Goal: Information Seeking & Learning: Learn about a topic

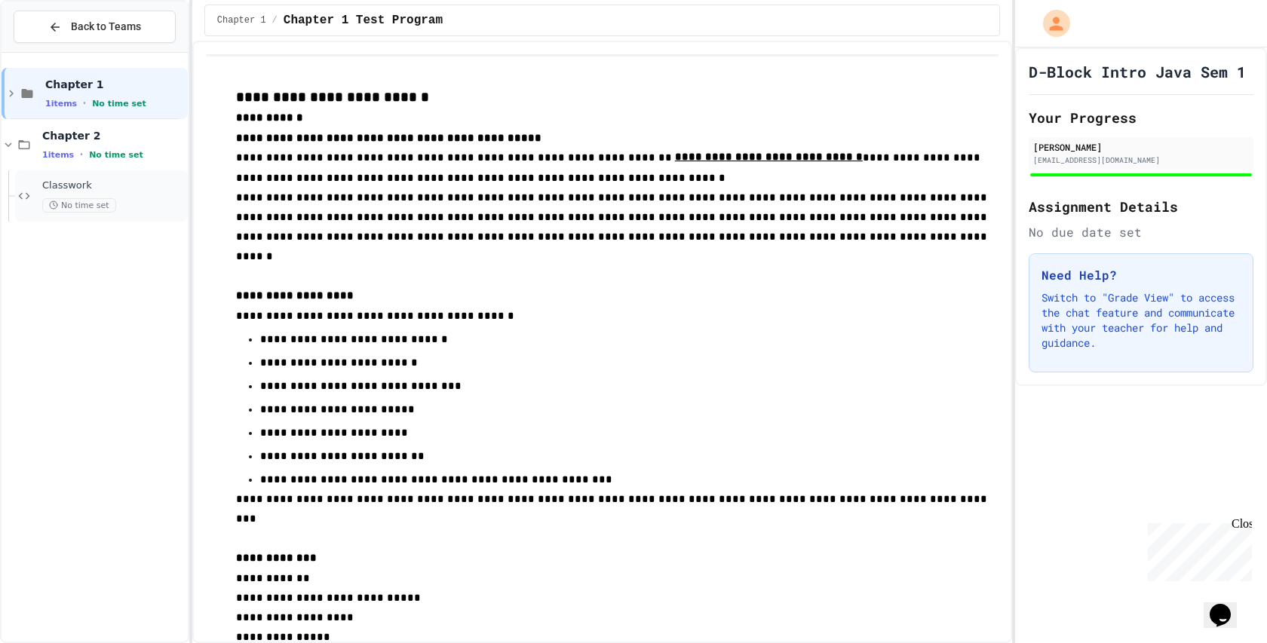
click at [125, 194] on div "Classwork No time set" at bounding box center [113, 195] width 143 height 33
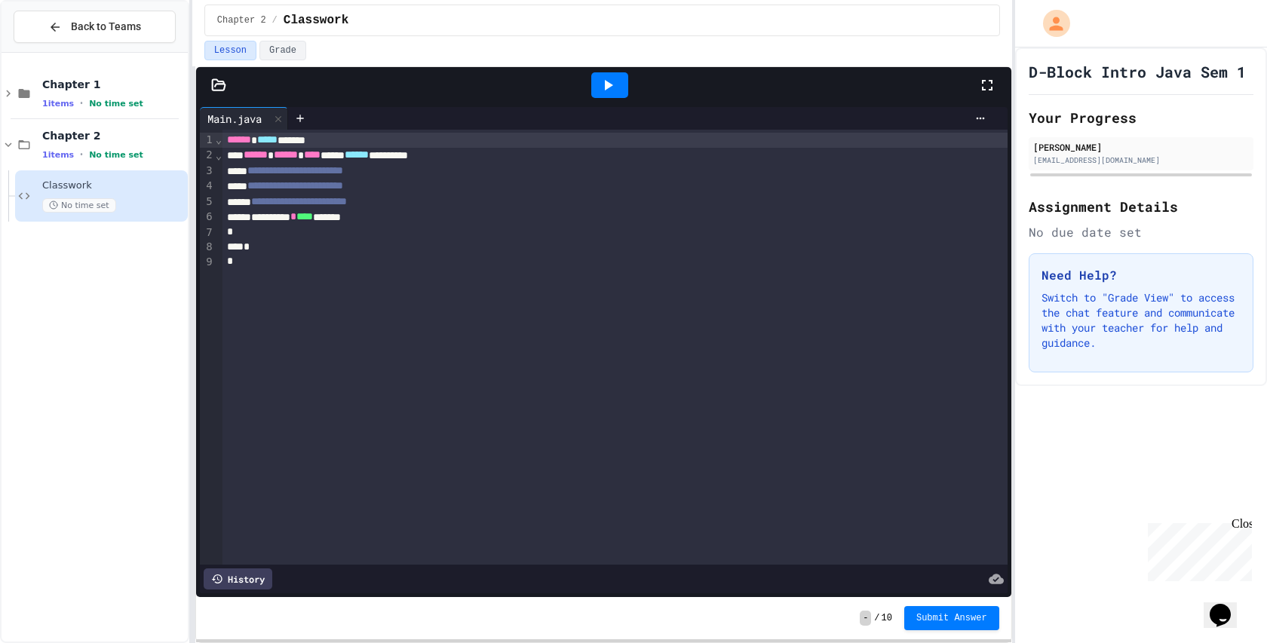
click at [215, 92] on icon at bounding box center [218, 85] width 15 height 15
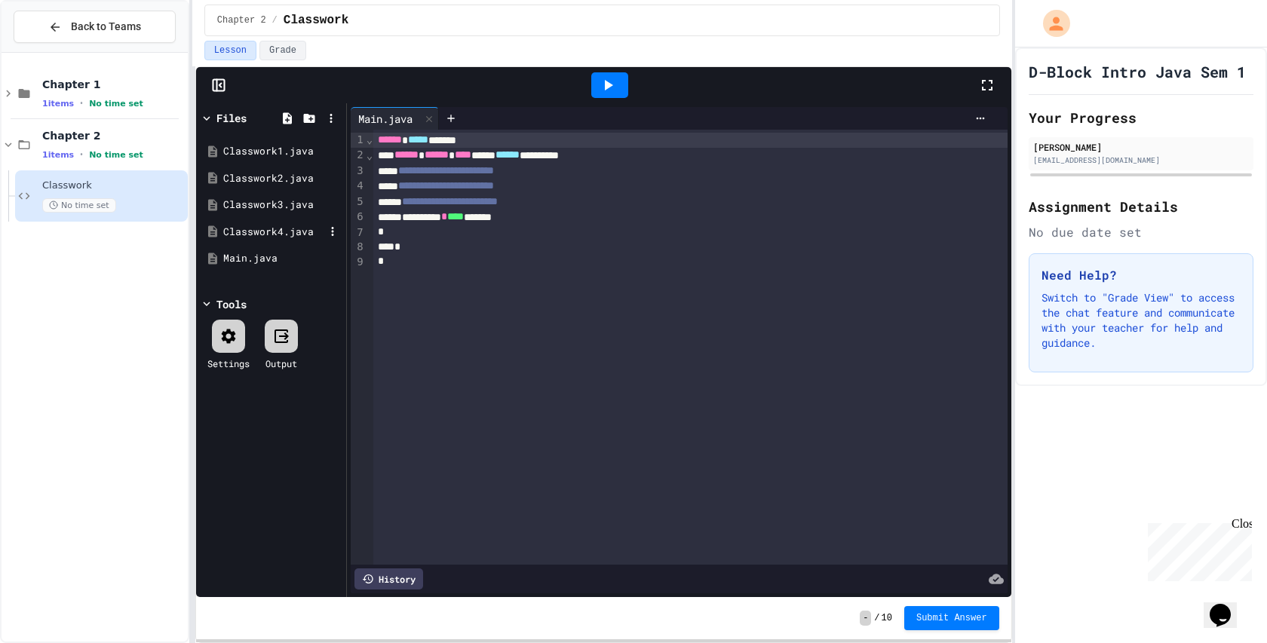
click at [290, 229] on div "Classwork4.java" at bounding box center [273, 232] width 101 height 15
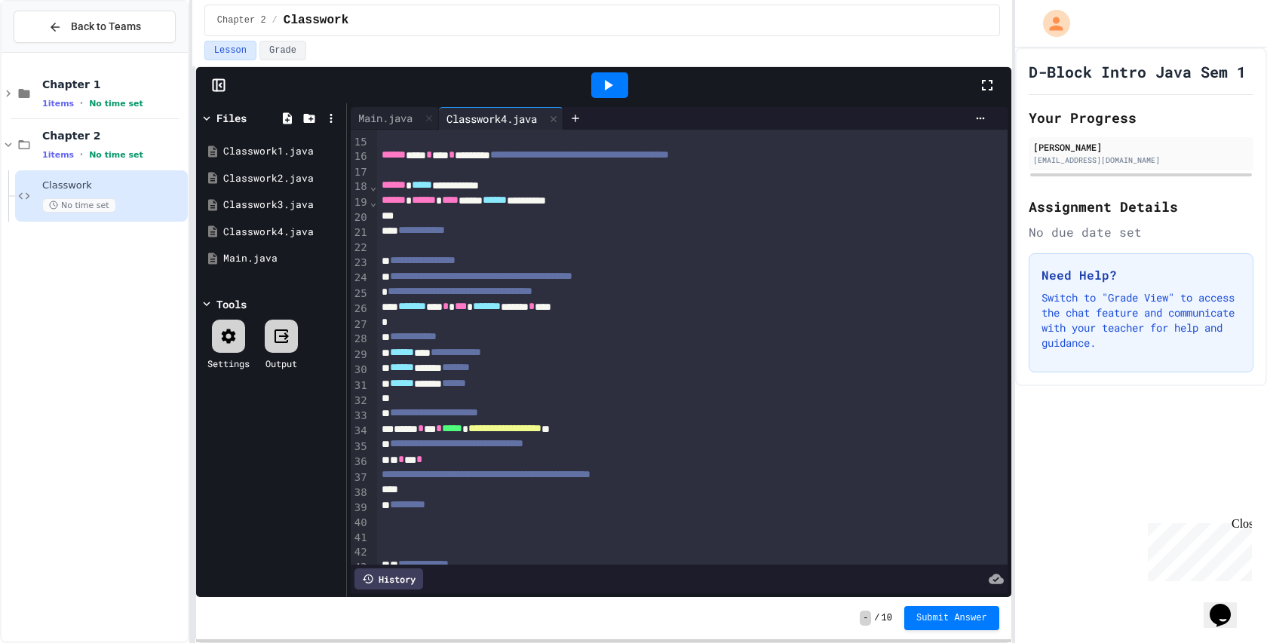
scroll to position [213, 0]
click at [280, 205] on div "Classwork3.java" at bounding box center [273, 205] width 101 height 15
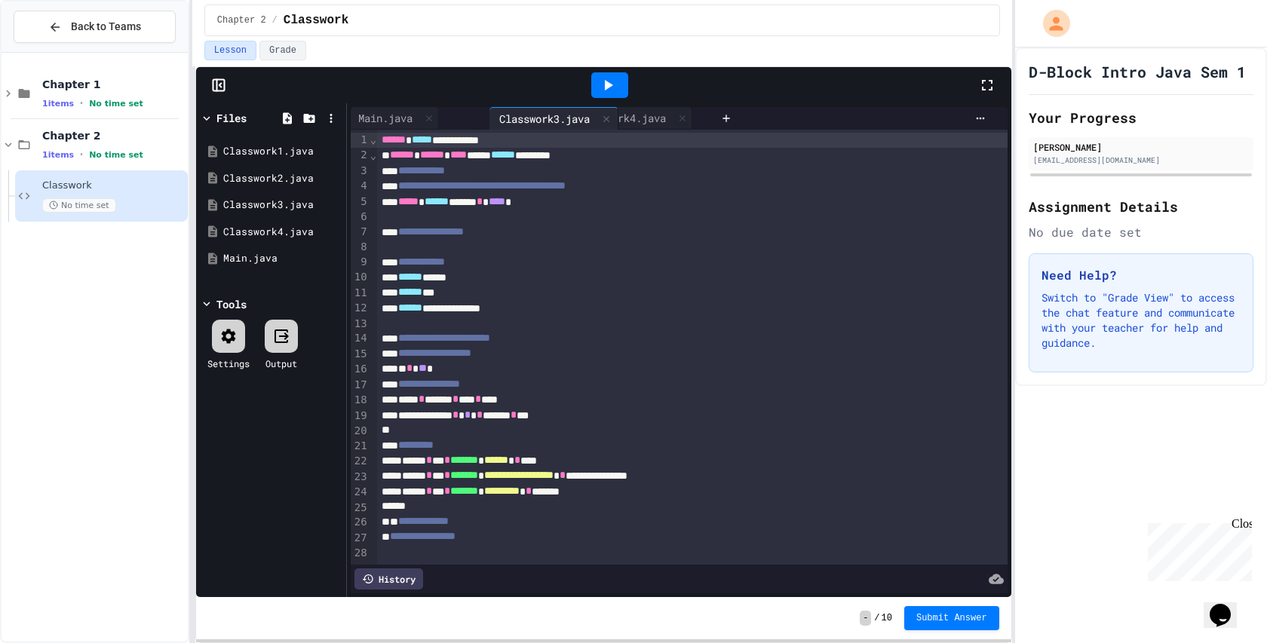
drag, startPoint x: 616, startPoint y: 119, endPoint x: 519, endPoint y: 119, distance: 97.3
click at [520, 119] on div "Main.java Classwork4.java Classwork3.java" at bounding box center [533, 118] width 364 height 23
click at [474, 114] on div "Classwork4.java" at bounding box center [492, 118] width 106 height 16
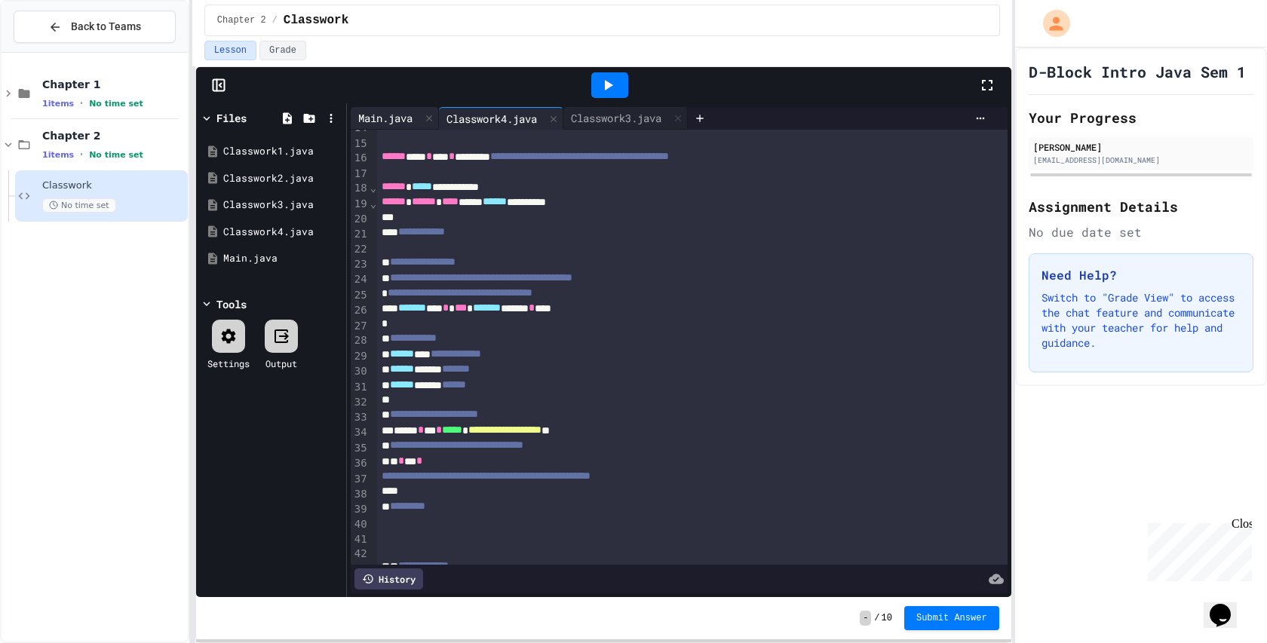
click at [396, 112] on div "Main.java" at bounding box center [385, 118] width 69 height 16
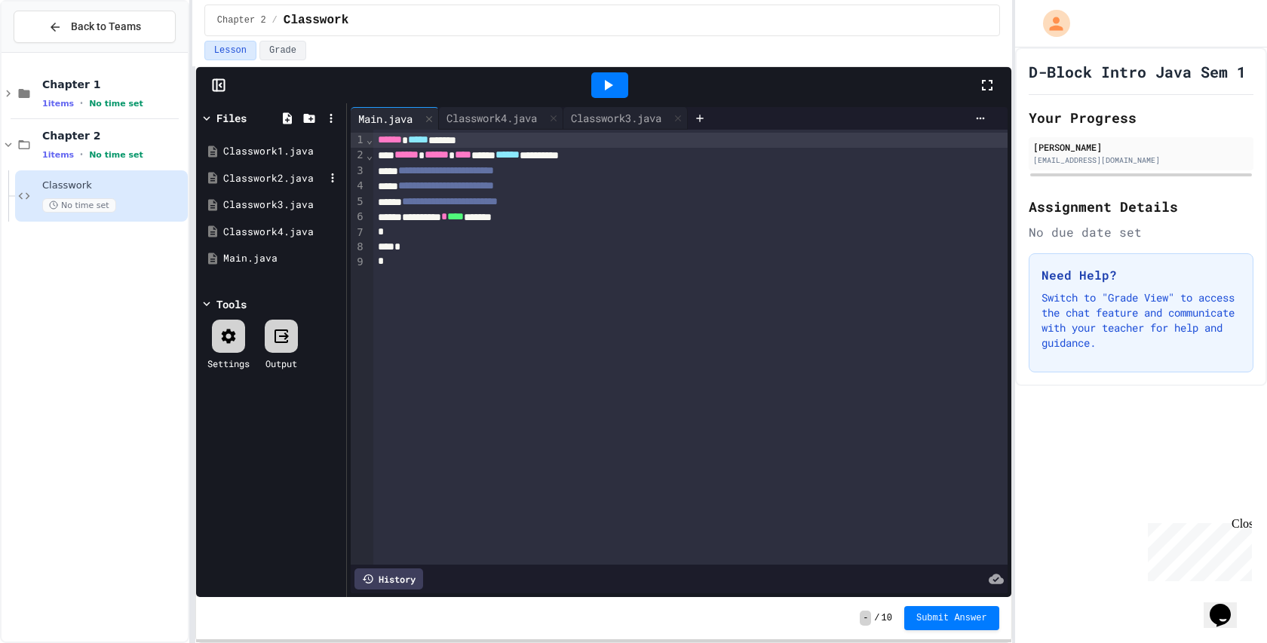
click at [275, 184] on div "Classwork2.java" at bounding box center [273, 178] width 101 height 15
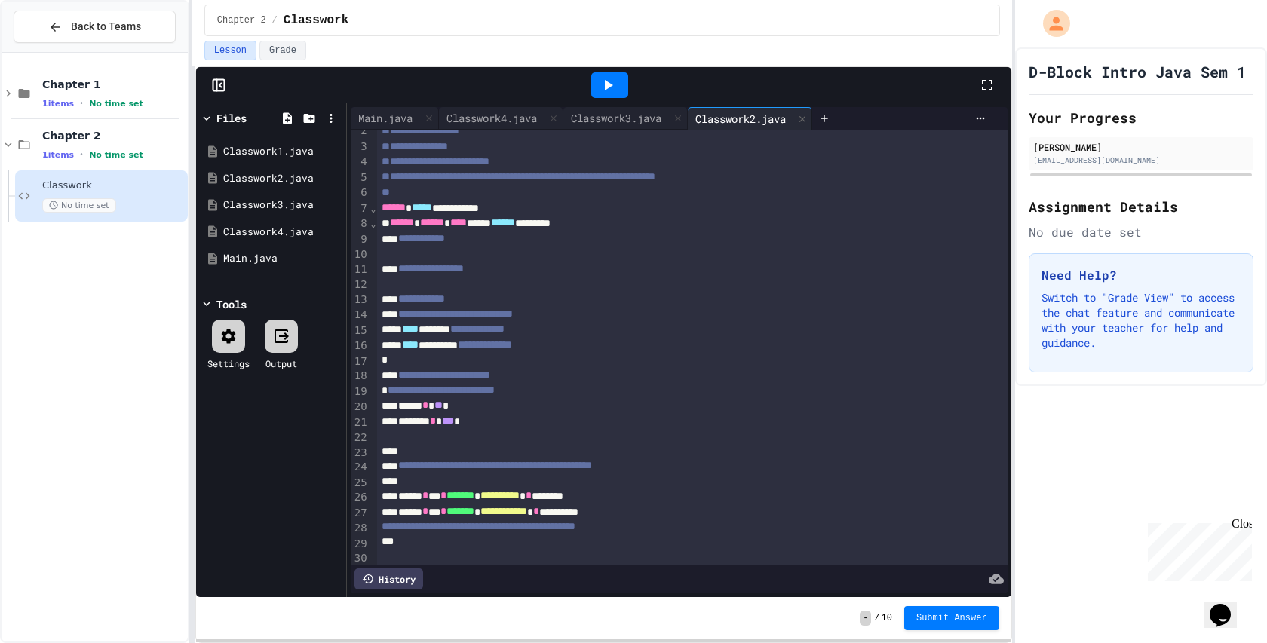
scroll to position [23, 0]
click at [623, 120] on div "Classwork3.java" at bounding box center [616, 118] width 106 height 16
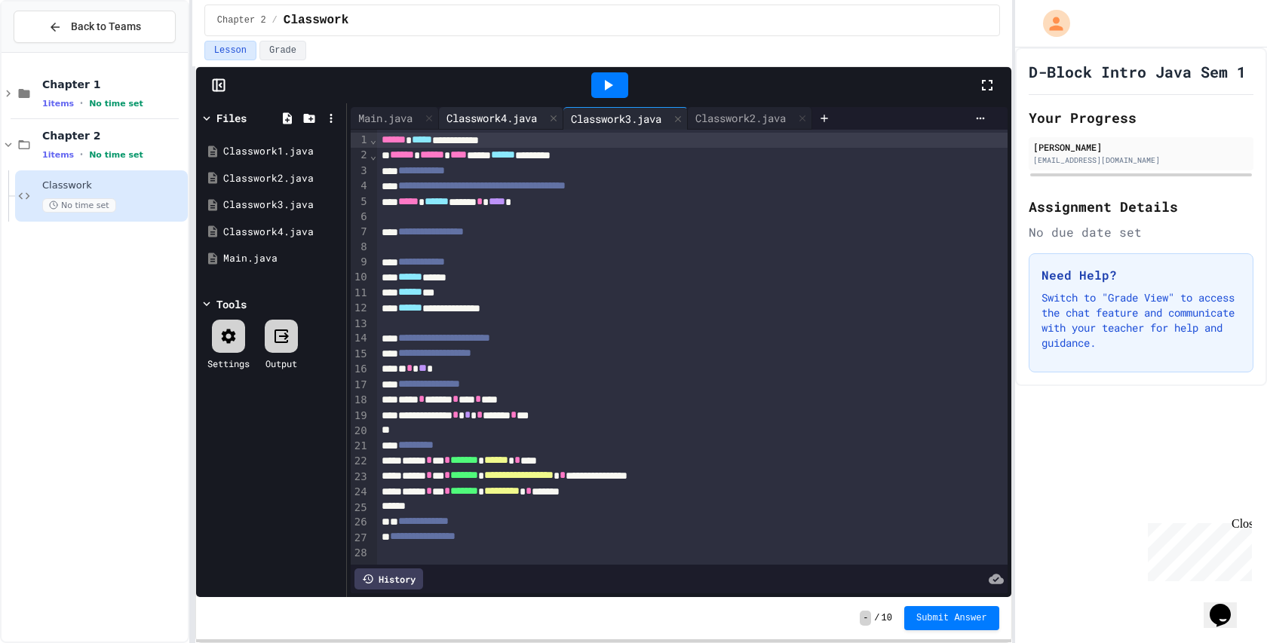
click at [525, 123] on div "Classwork4.java" at bounding box center [492, 118] width 106 height 16
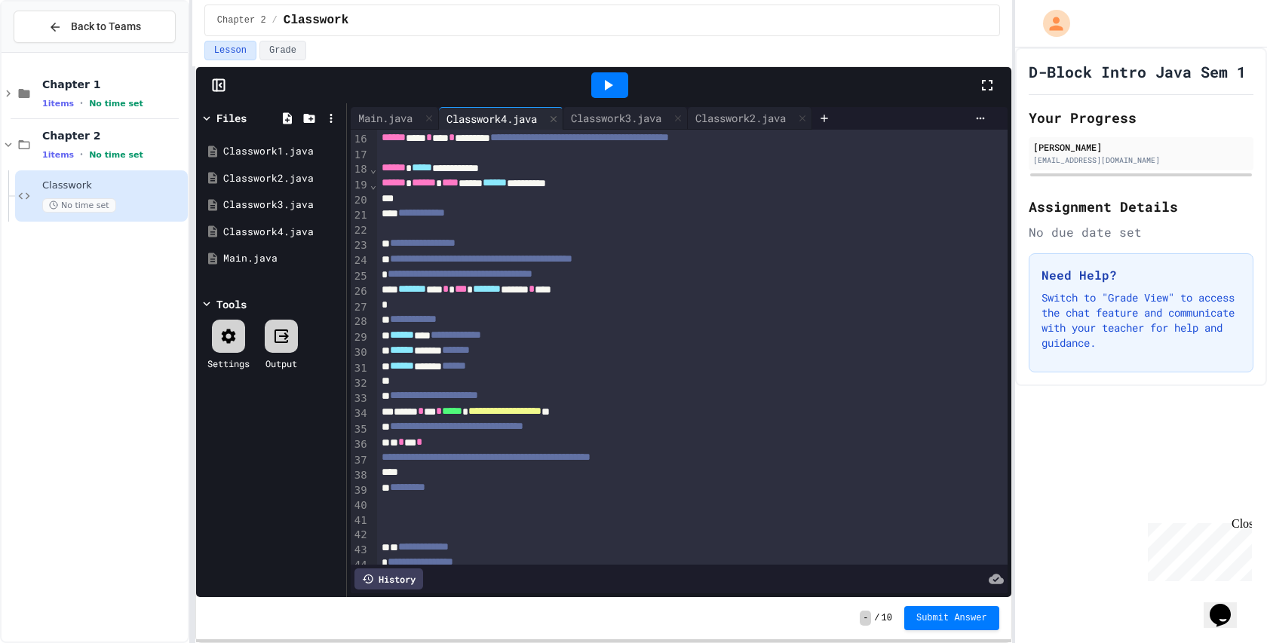
scroll to position [244, 0]
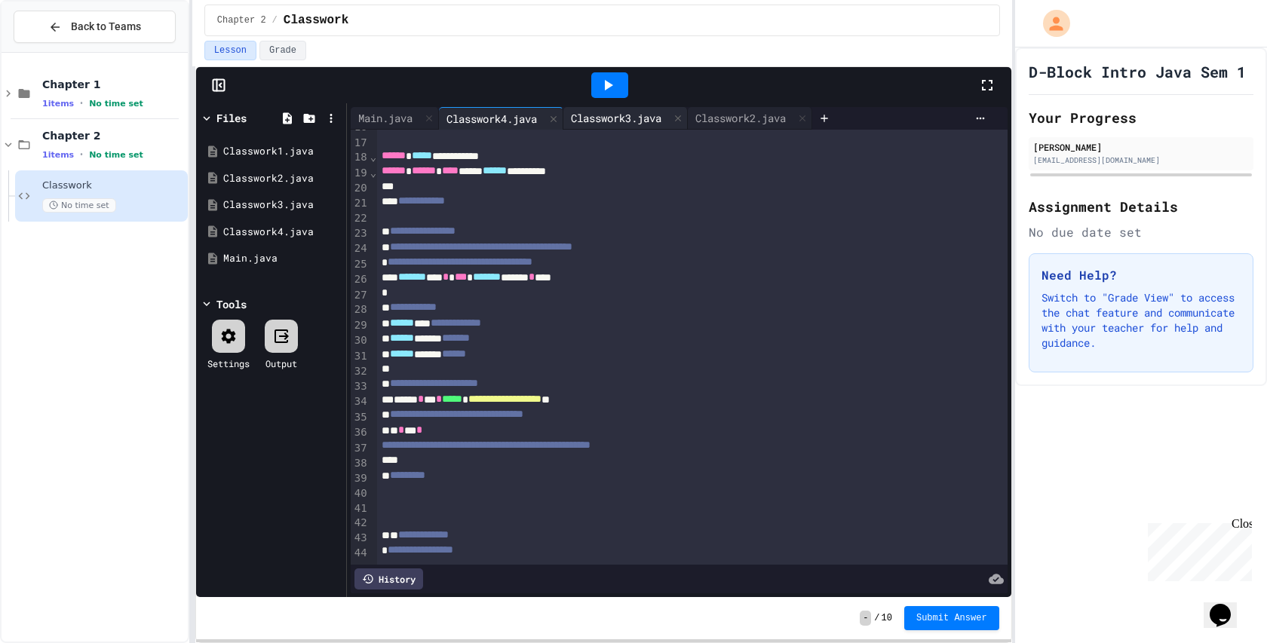
click at [581, 111] on div "Classwork3.java" at bounding box center [616, 118] width 106 height 16
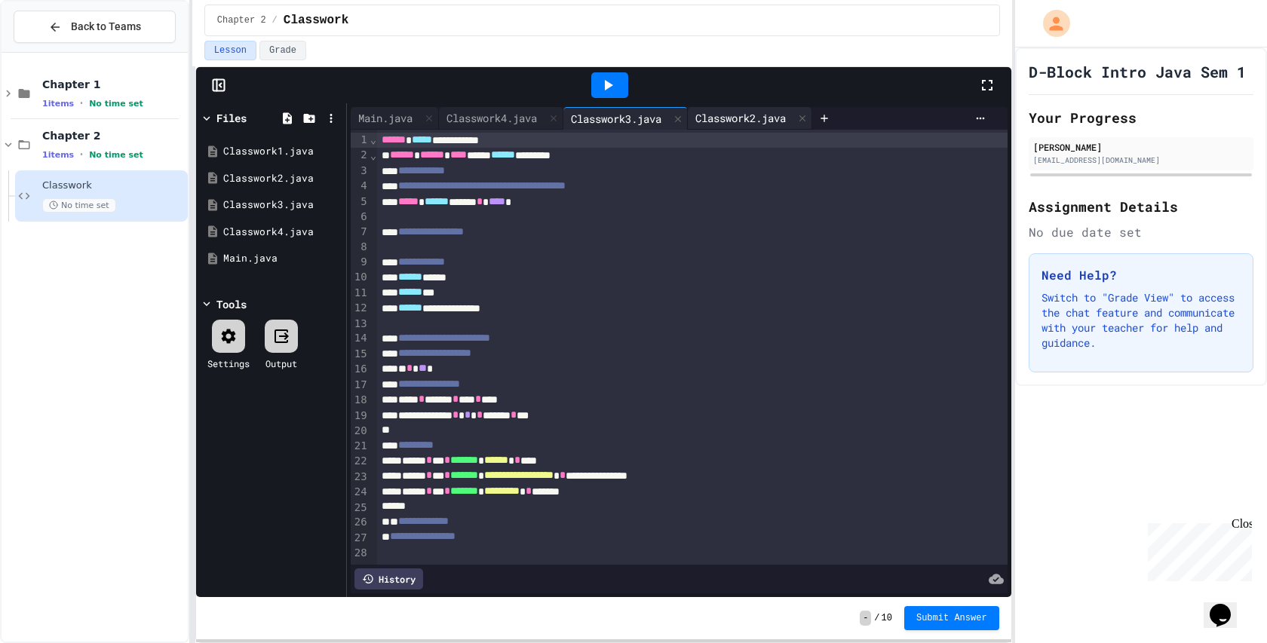
click at [750, 127] on div "Classwork2.java" at bounding box center [750, 118] width 124 height 23
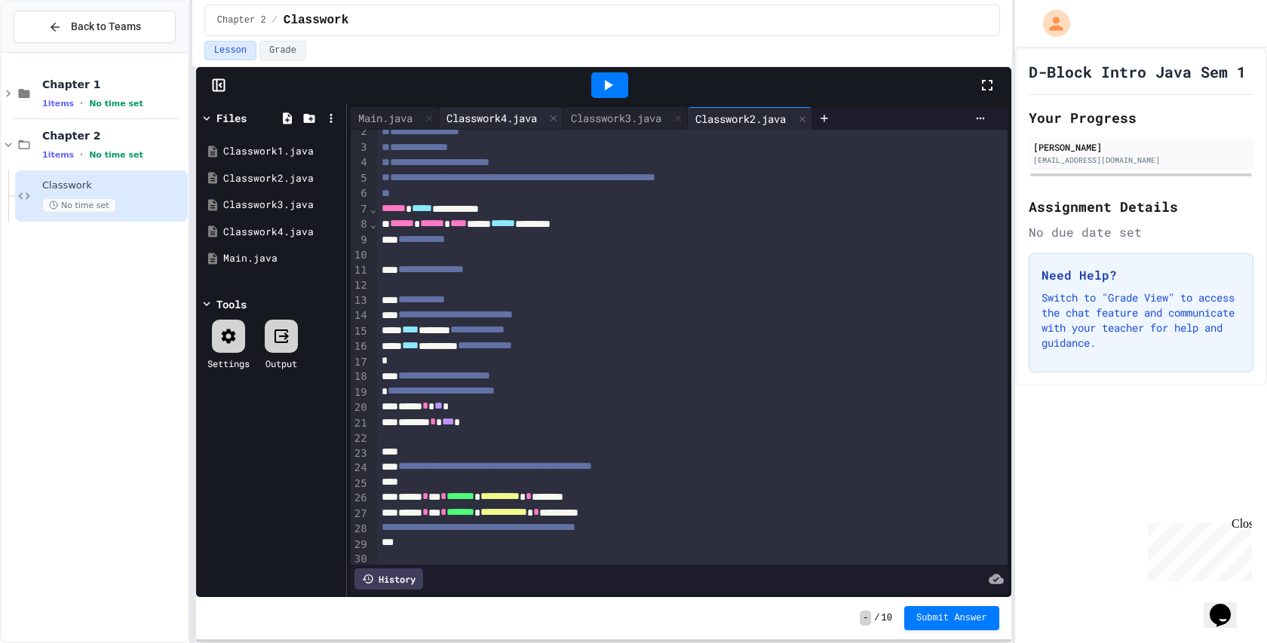
click at [532, 123] on div "Classwork4.java" at bounding box center [492, 118] width 106 height 16
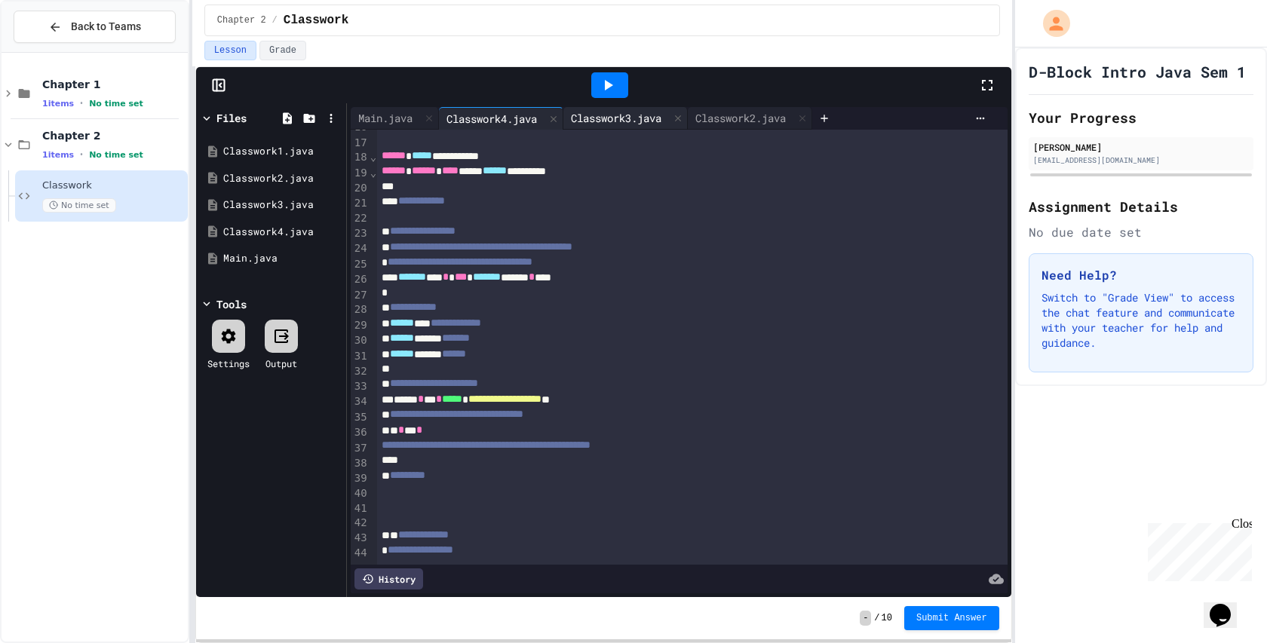
click at [606, 121] on div "Classwork3.java" at bounding box center [616, 118] width 106 height 16
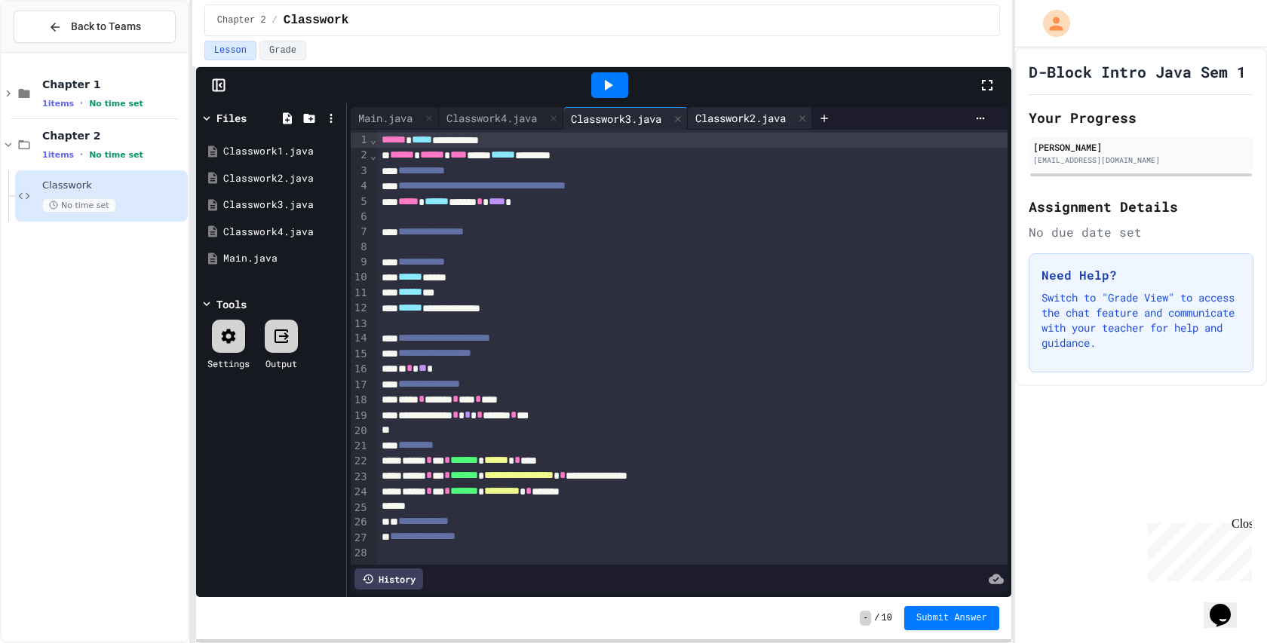
click at [728, 121] on div "Classwork2.java" at bounding box center [741, 118] width 106 height 16
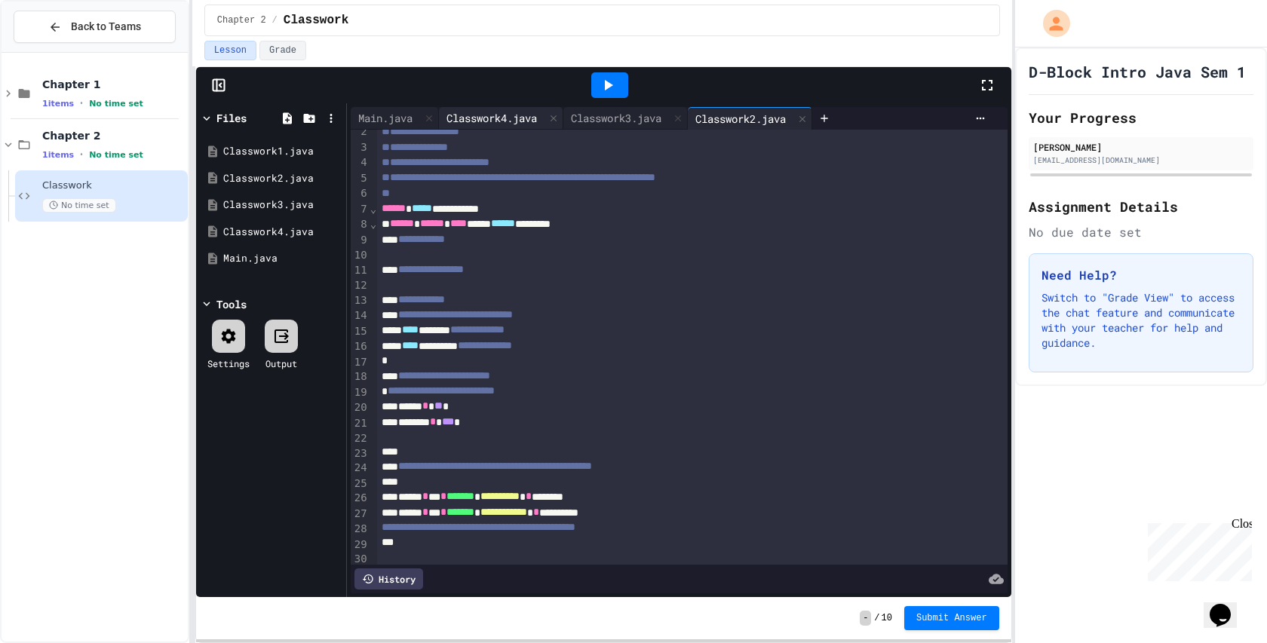
click at [495, 115] on div "Classwork4.java" at bounding box center [492, 118] width 106 height 16
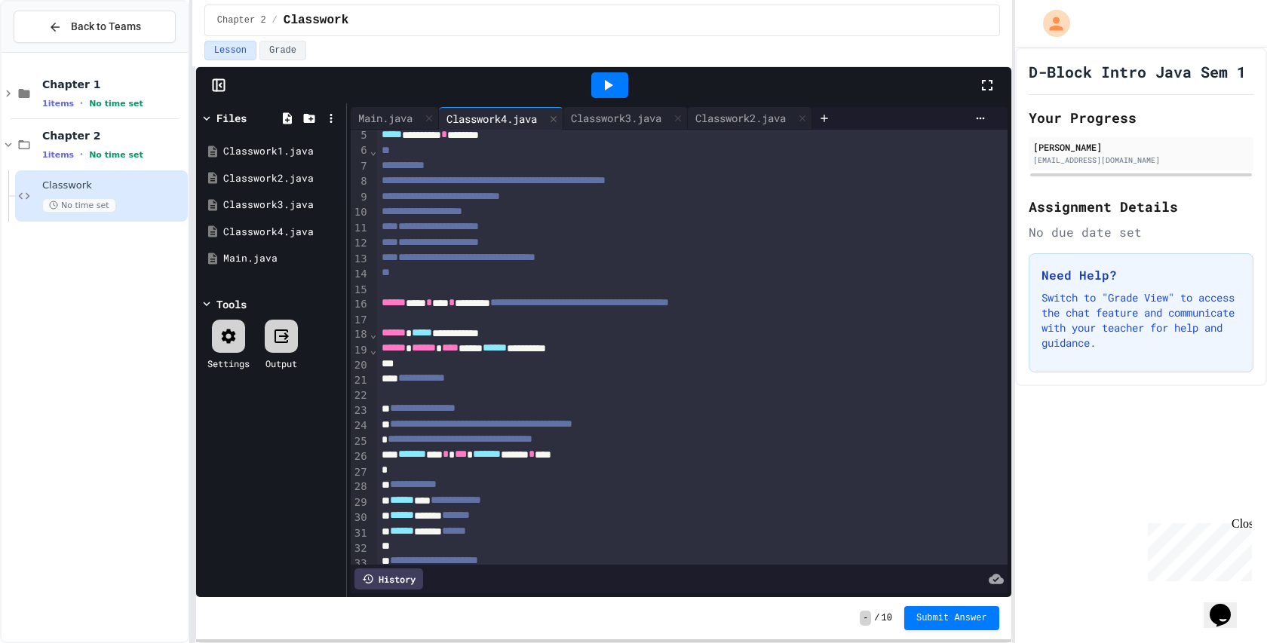
scroll to position [0, 0]
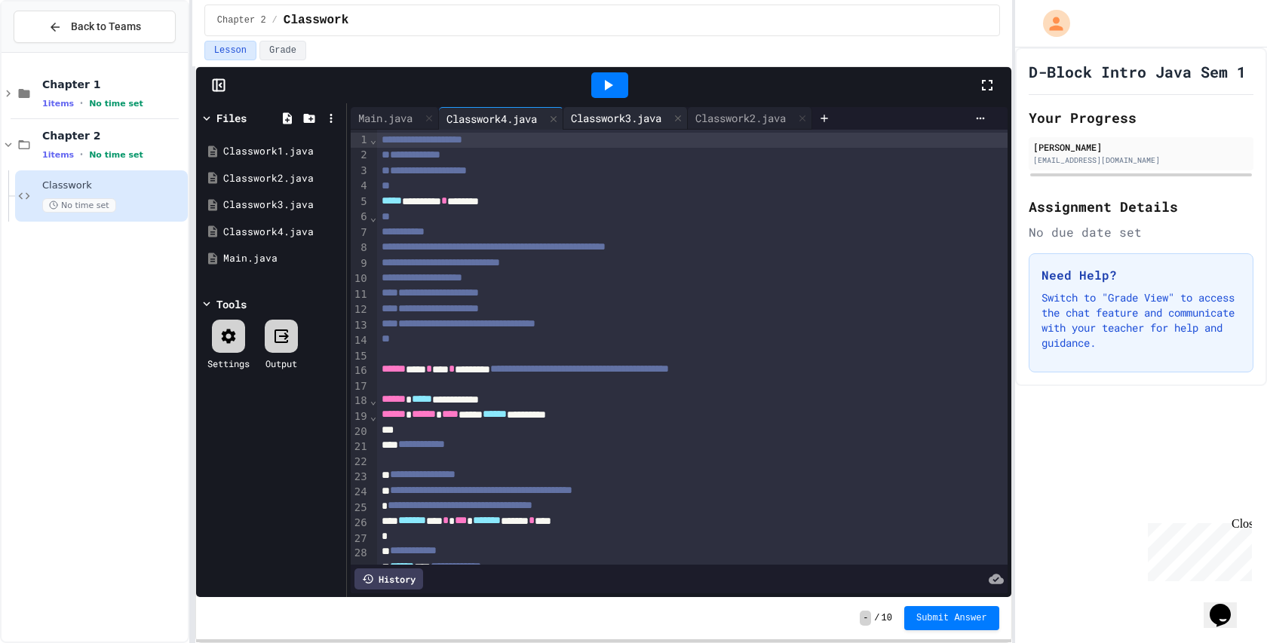
click at [595, 116] on div "Classwork3.java" at bounding box center [616, 118] width 106 height 16
